Goal: Check status: Check status

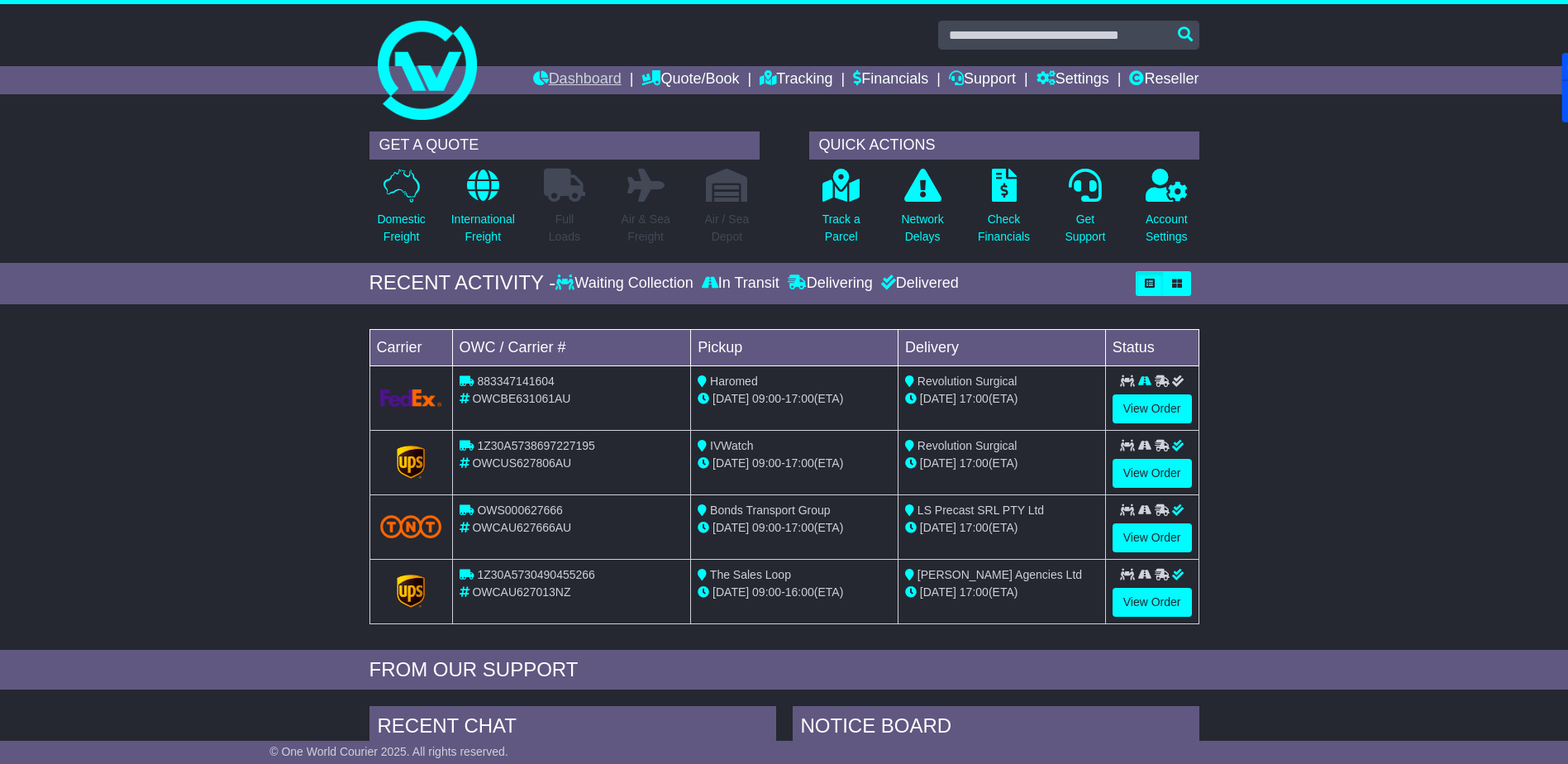
click at [544, 73] on link "Dashboard" at bounding box center [577, 80] width 89 height 28
click at [592, 85] on link "Dashboard" at bounding box center [577, 80] width 89 height 28
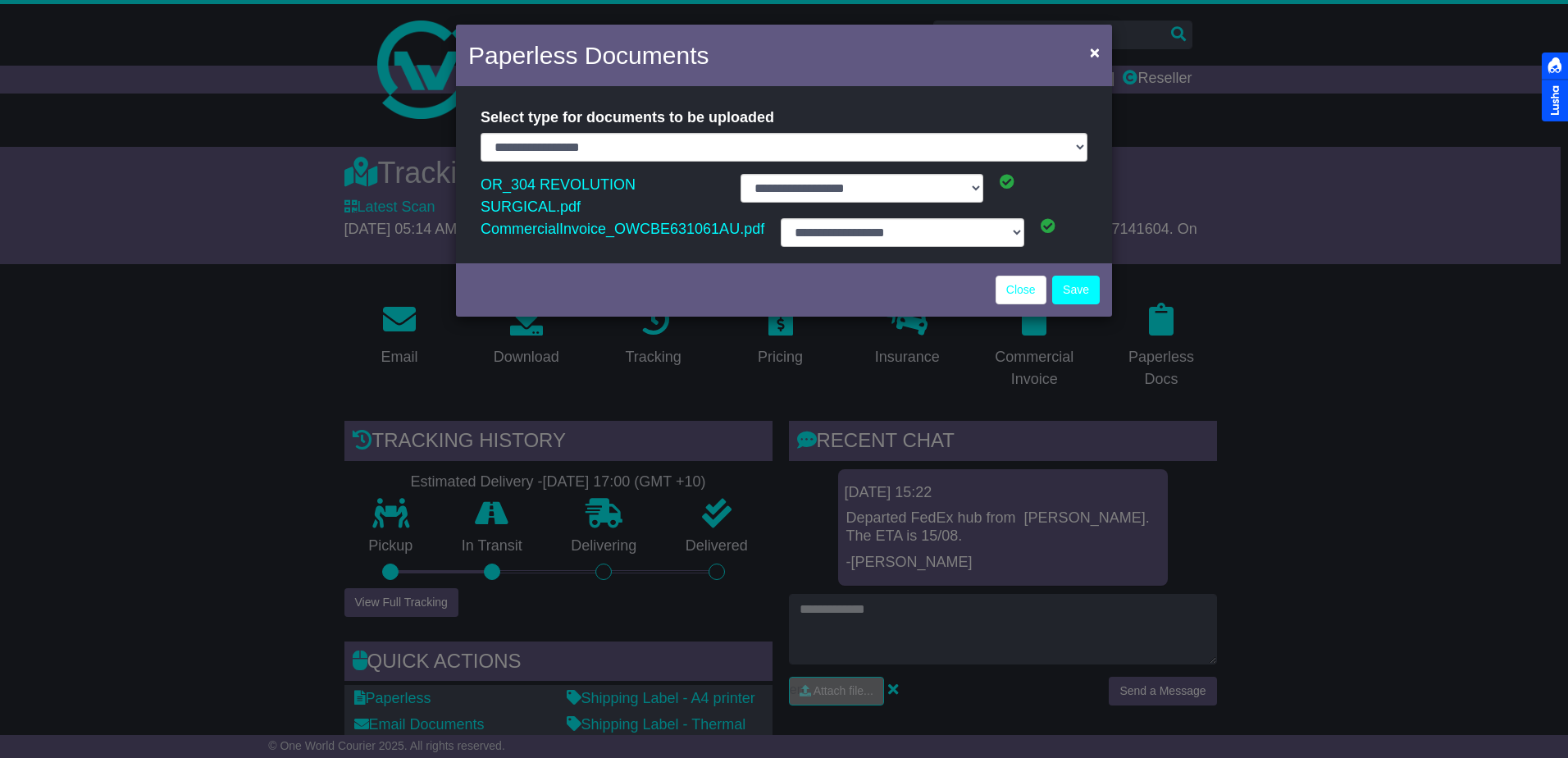
select select "**********"
click at [1015, 276] on link "Close" at bounding box center [1020, 290] width 51 height 29
